Goal: Task Accomplishment & Management: Manage account settings

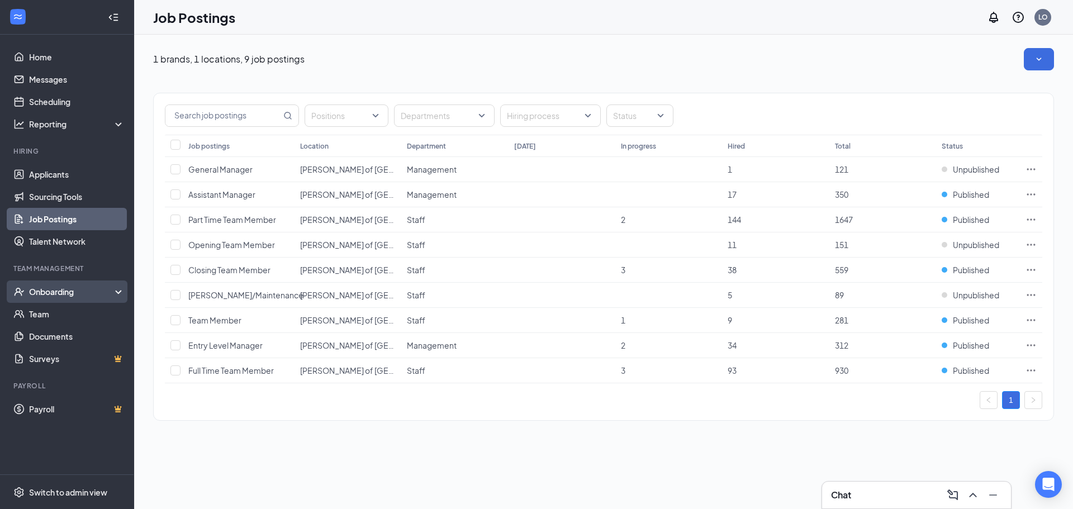
click at [50, 284] on div "Onboarding" at bounding box center [67, 291] width 134 height 22
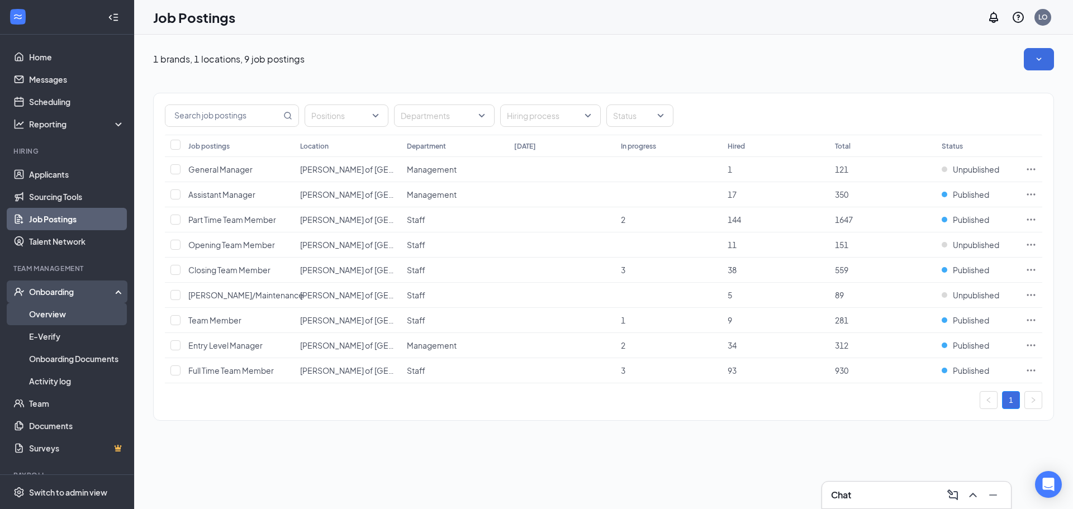
click at [56, 307] on link "Overview" at bounding box center [77, 314] width 96 height 22
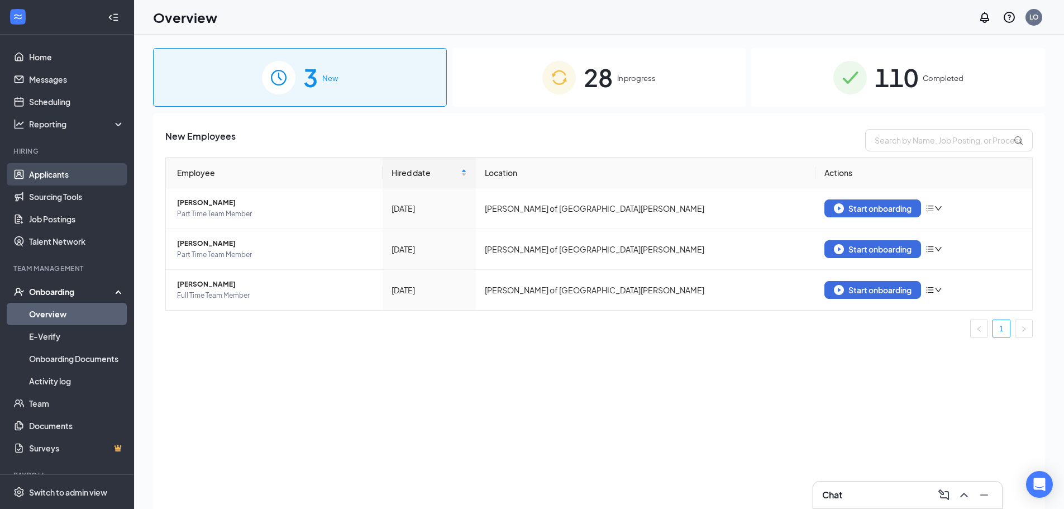
click at [70, 173] on link "Applicants" at bounding box center [77, 174] width 96 height 22
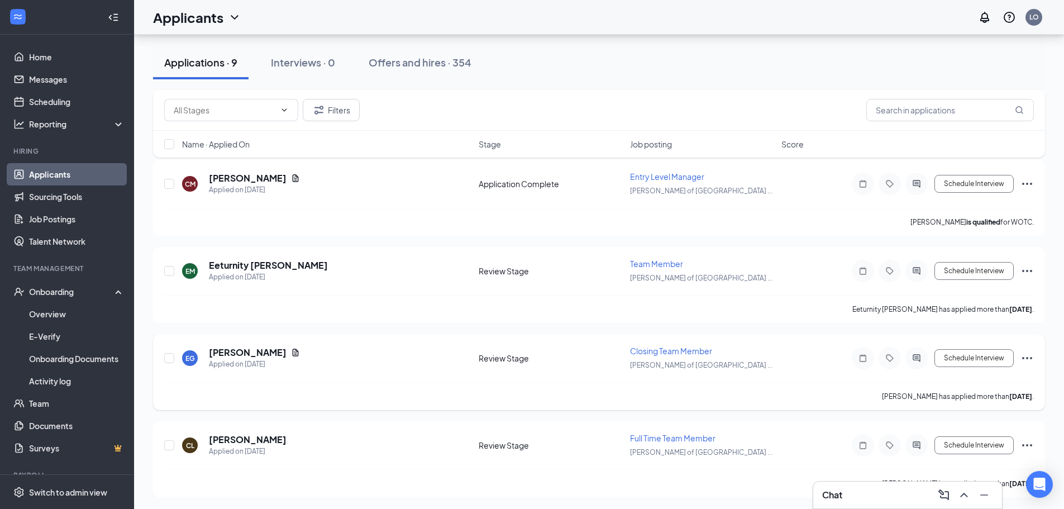
scroll to position [548, 0]
click at [411, 58] on div "Offers and hires · 354" at bounding box center [420, 62] width 103 height 14
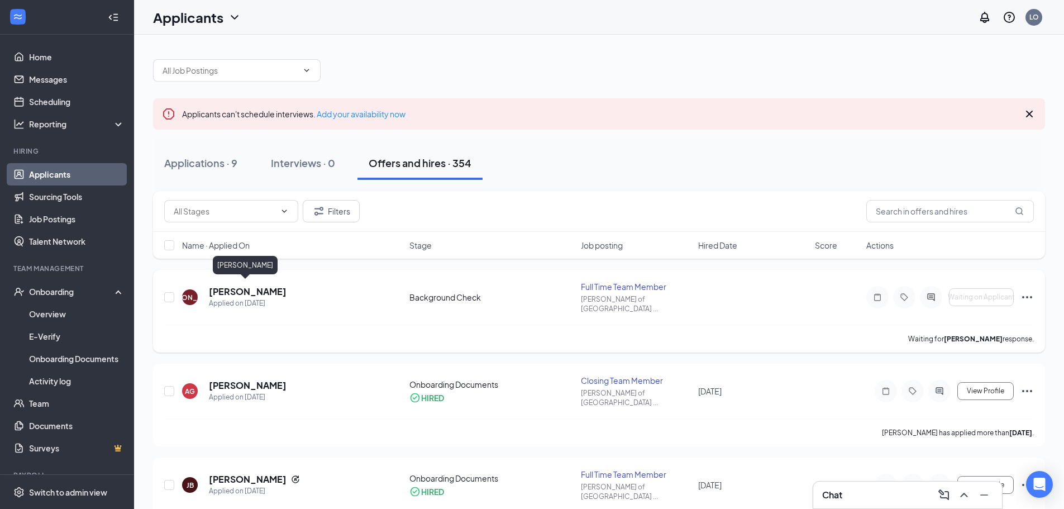
click at [261, 285] on h5 "[PERSON_NAME]" at bounding box center [248, 291] width 78 height 12
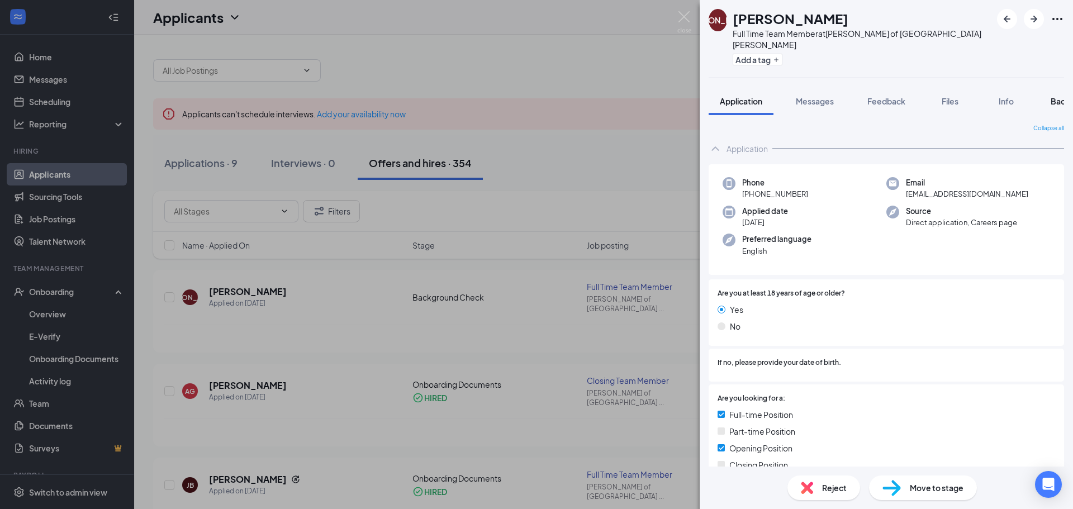
click at [1057, 96] on span "Background" at bounding box center [1073, 101] width 46 height 10
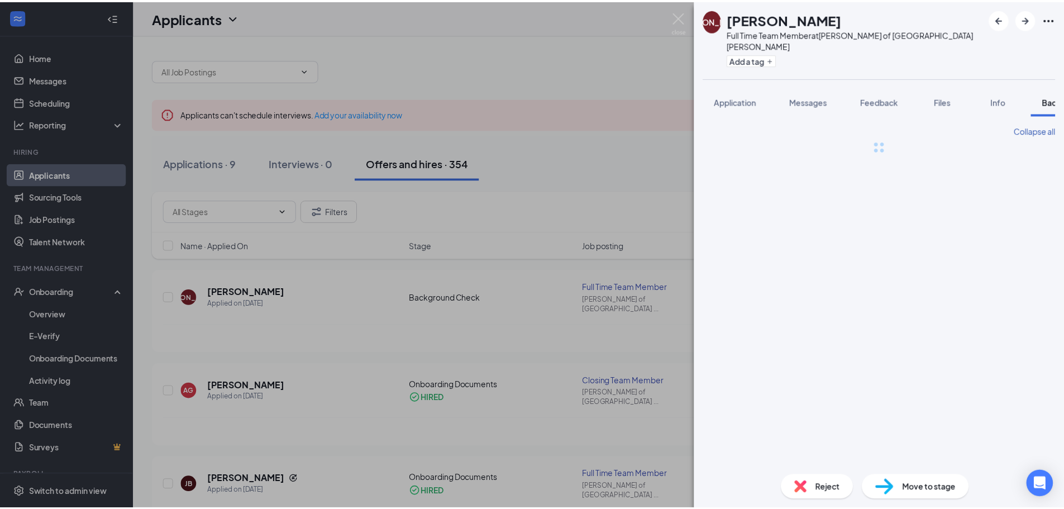
scroll to position [0, 46]
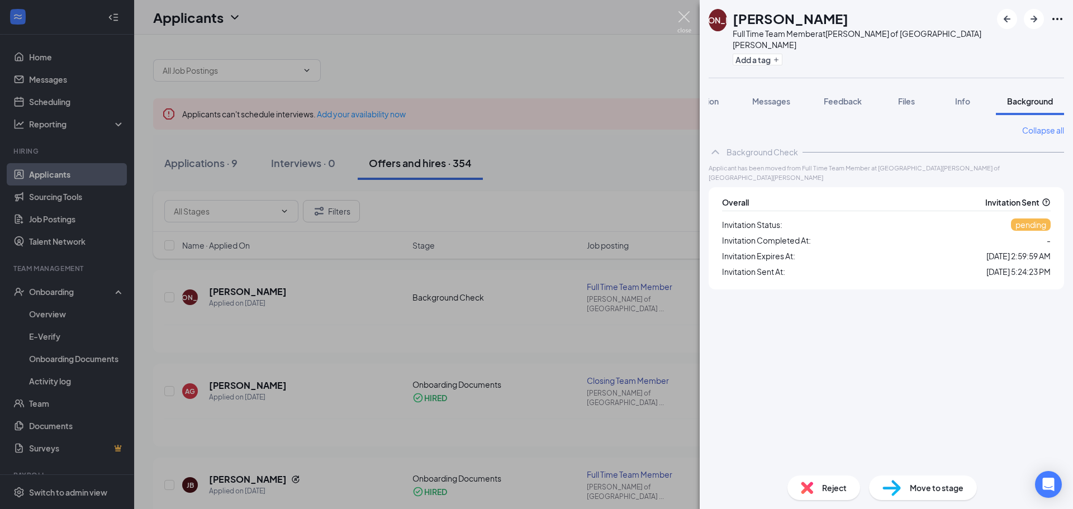
click at [687, 22] on img at bounding box center [684, 22] width 14 height 22
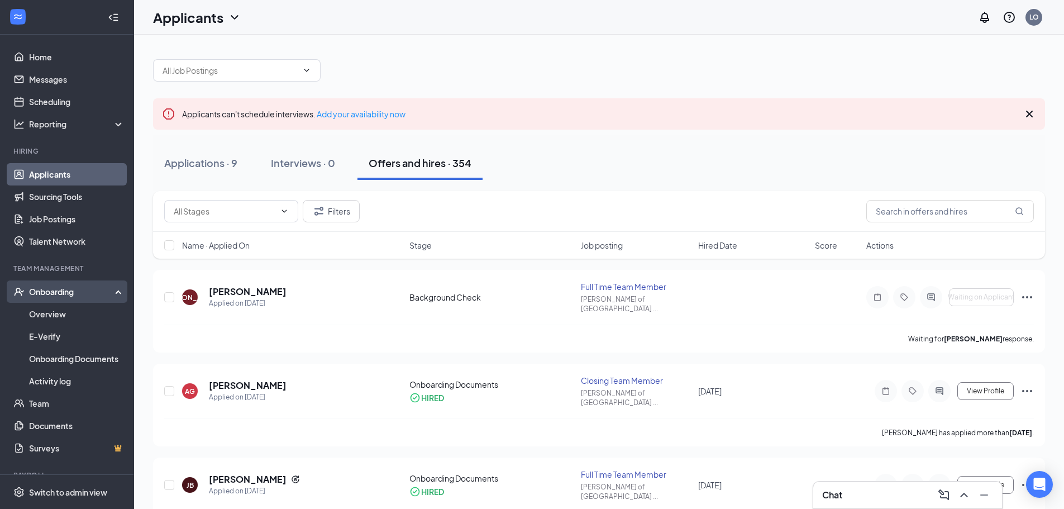
click at [111, 283] on div "Onboarding" at bounding box center [67, 291] width 134 height 22
click at [104, 289] on div "Onboarding" at bounding box center [72, 291] width 86 height 11
click at [93, 314] on link "Overview" at bounding box center [77, 314] width 96 height 22
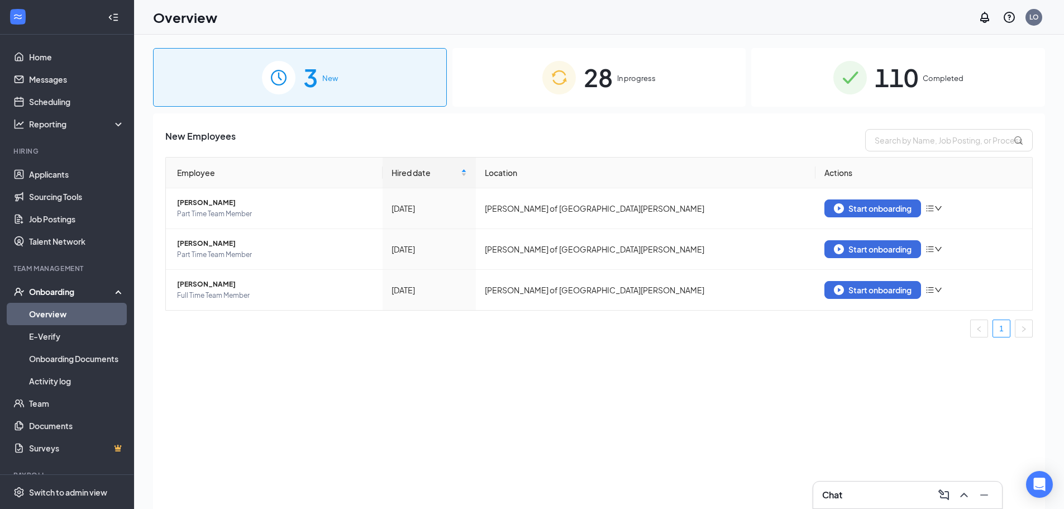
click at [584, 70] on span "28" at bounding box center [598, 77] width 29 height 39
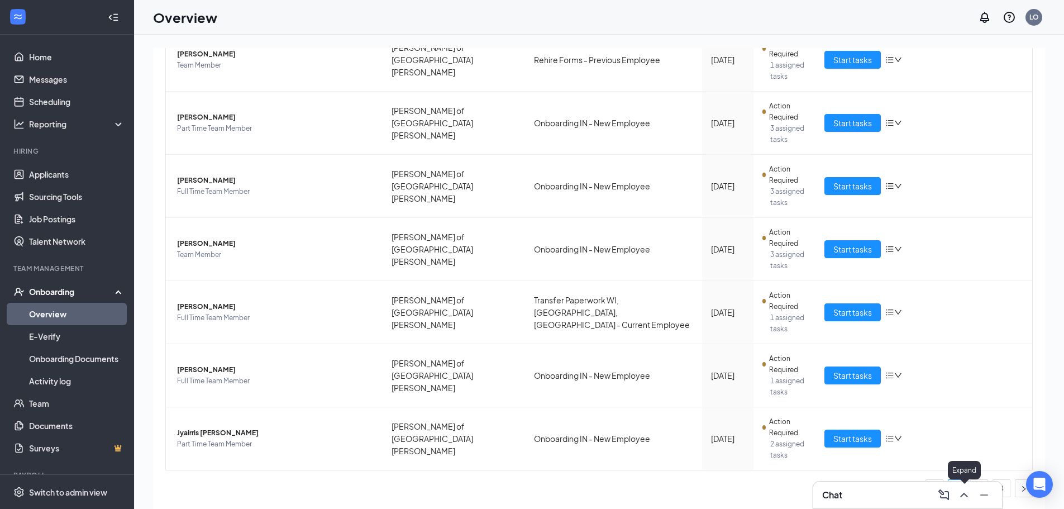
scroll to position [50, 0]
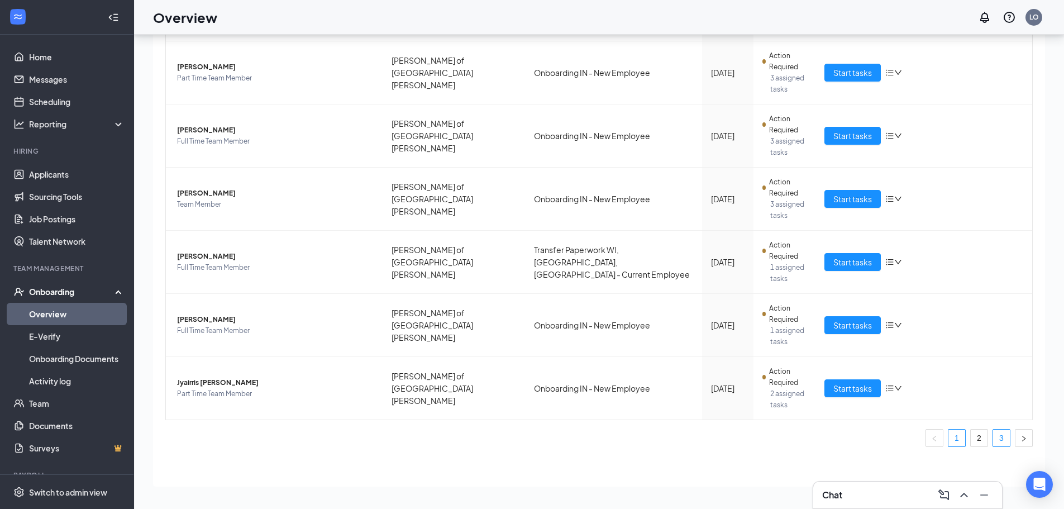
click at [993, 438] on link "3" at bounding box center [1001, 438] width 17 height 17
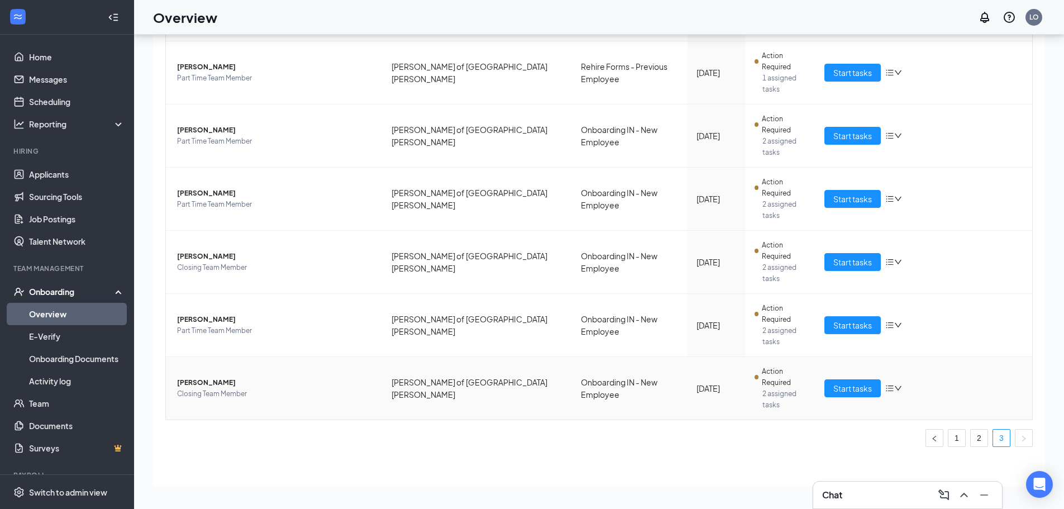
scroll to position [146, 0]
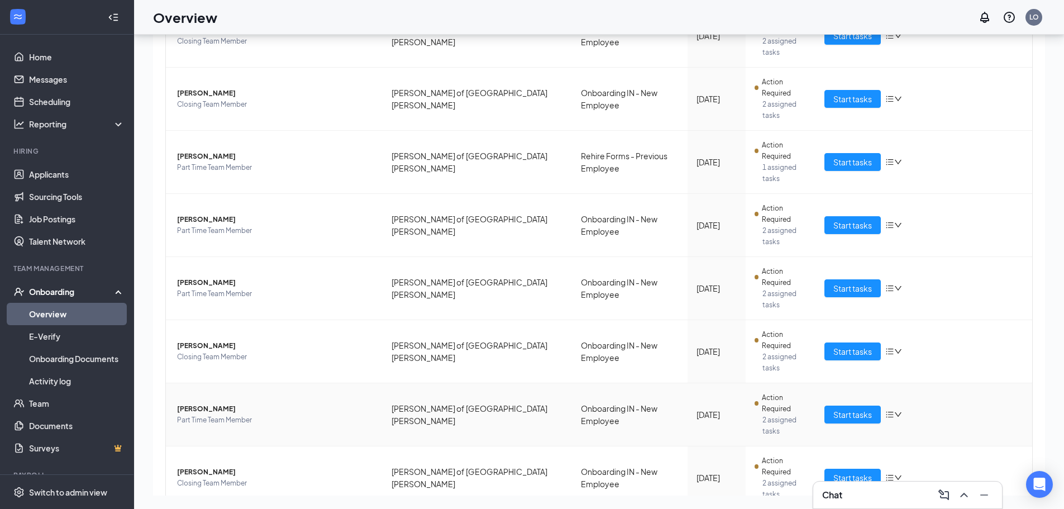
click at [201, 415] on span "Part Time Team Member" at bounding box center [275, 420] width 197 height 11
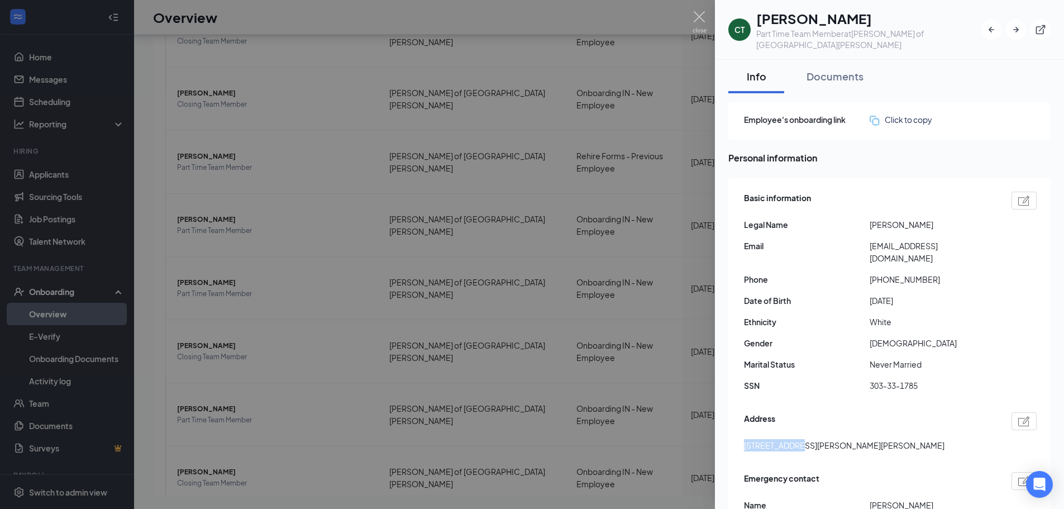
drag, startPoint x: 795, startPoint y: 431, endPoint x: 733, endPoint y: 434, distance: 62.1
click at [733, 434] on div "Basic information Legal Name [PERSON_NAME] Email [EMAIL_ADDRESS][DOMAIN_NAME] P…" at bounding box center [890, 394] width 322 height 432
copy span "[STREET_ADDRESS][PERSON_NAME]"
drag, startPoint x: 933, startPoint y: 263, endPoint x: 879, endPoint y: 266, distance: 54.3
click at [879, 273] on span "[PHONE_NUMBER]" at bounding box center [933, 279] width 126 height 12
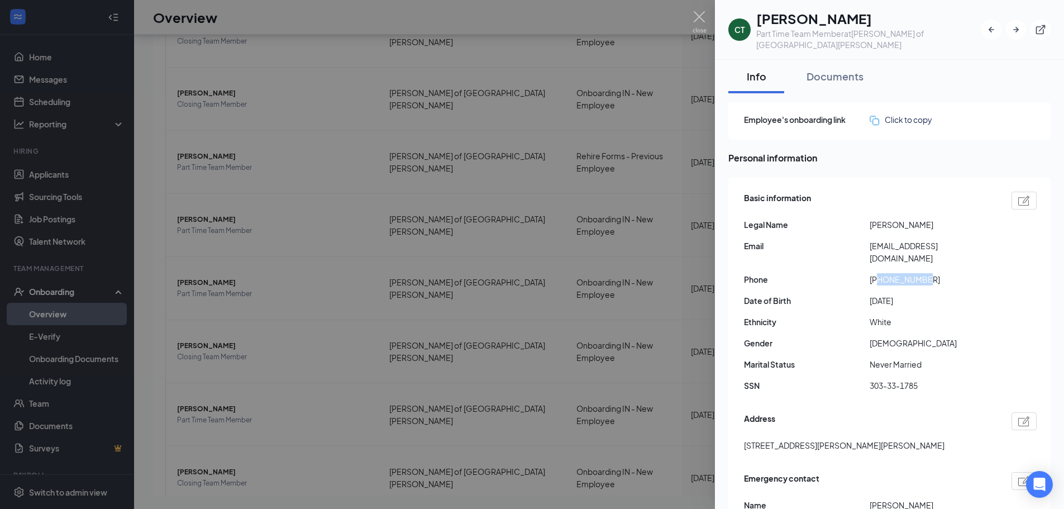
copy span "2604035316"
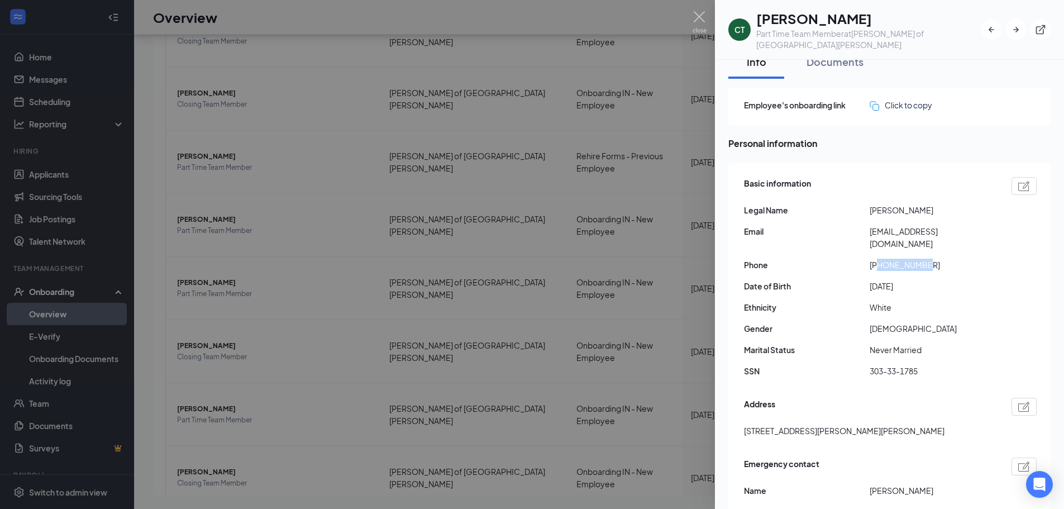
scroll to position [56, 0]
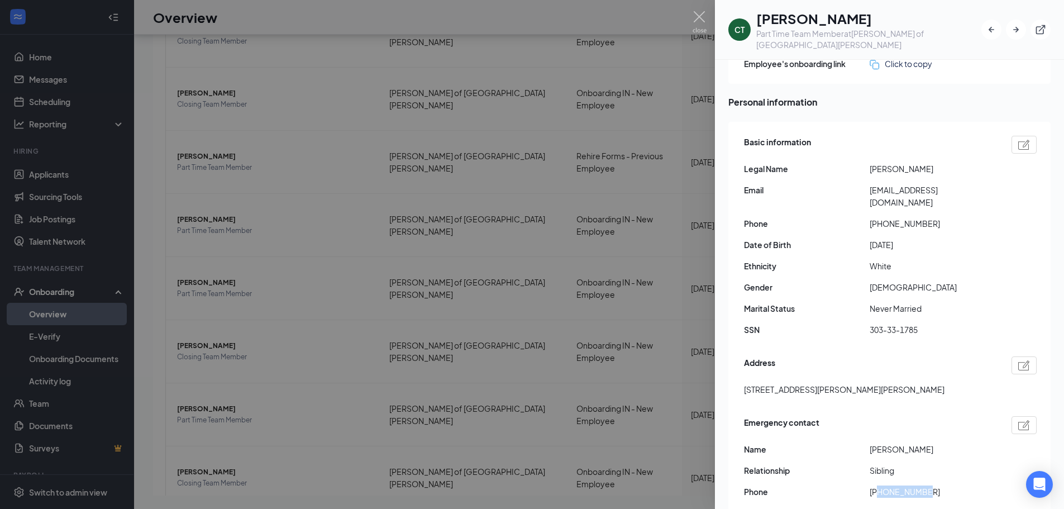
drag, startPoint x: 939, startPoint y: 482, endPoint x: 879, endPoint y: 481, distance: 59.2
click at [879, 486] on span "[PHONE_NUMBER]" at bounding box center [933, 492] width 126 height 12
copy span "2604670409"
click at [575, 229] on div at bounding box center [532, 254] width 1064 height 509
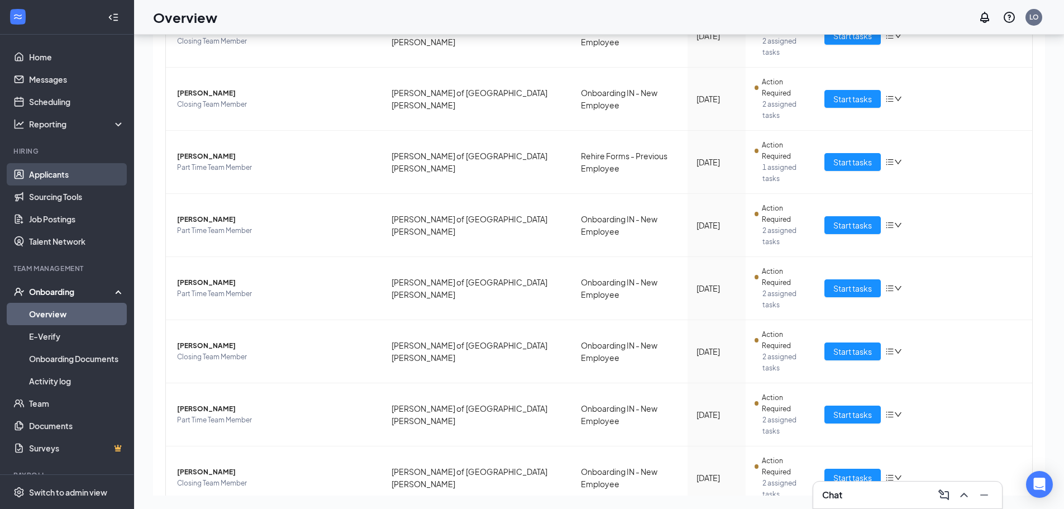
click at [58, 167] on link "Applicants" at bounding box center [77, 174] width 96 height 22
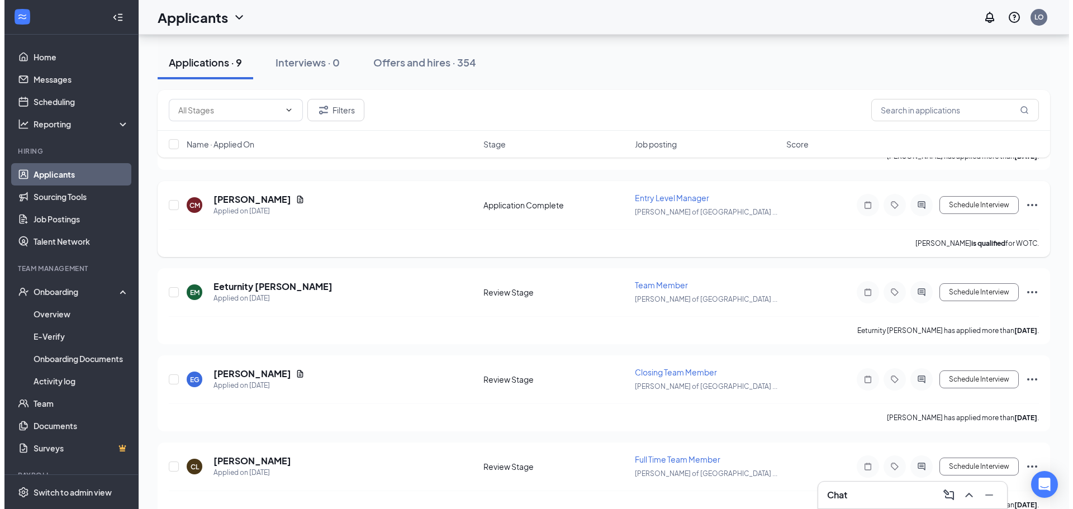
scroll to position [548, 0]
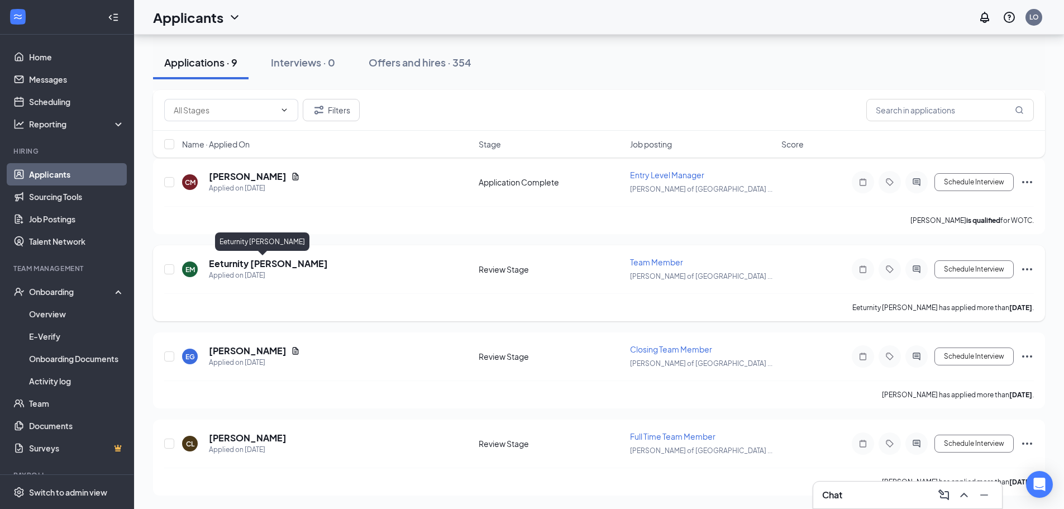
click at [278, 262] on h5 "Eeturnity [PERSON_NAME]" at bounding box center [268, 264] width 119 height 12
